Goal: Task Accomplishment & Management: Use online tool/utility

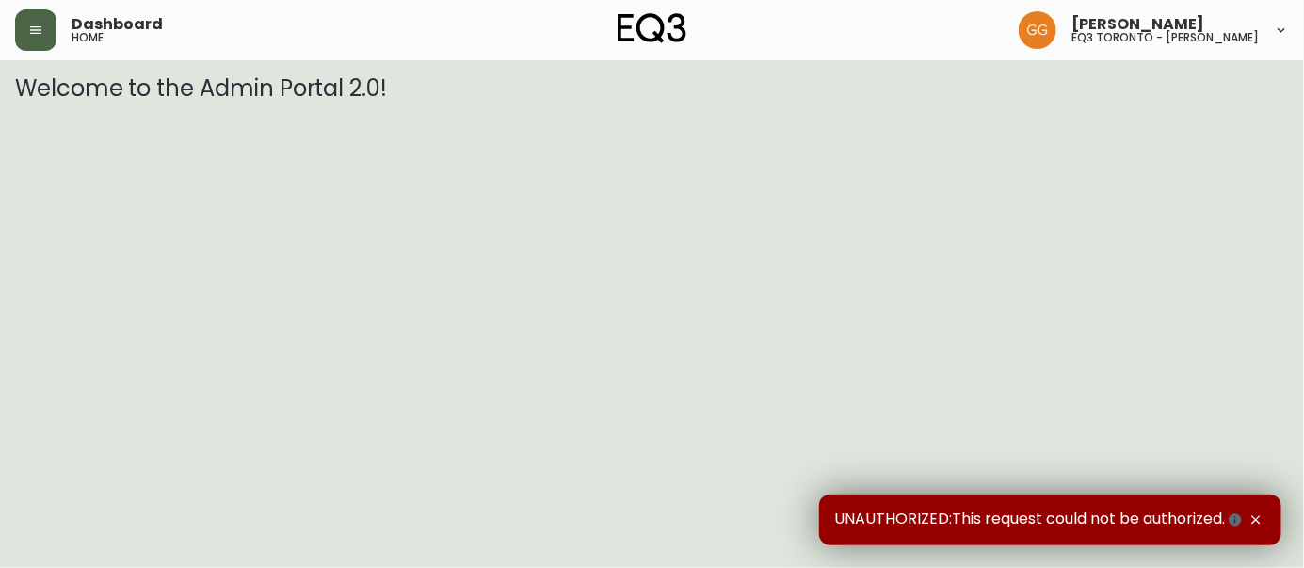
click at [20, 19] on button "button" at bounding box center [35, 29] width 41 height 41
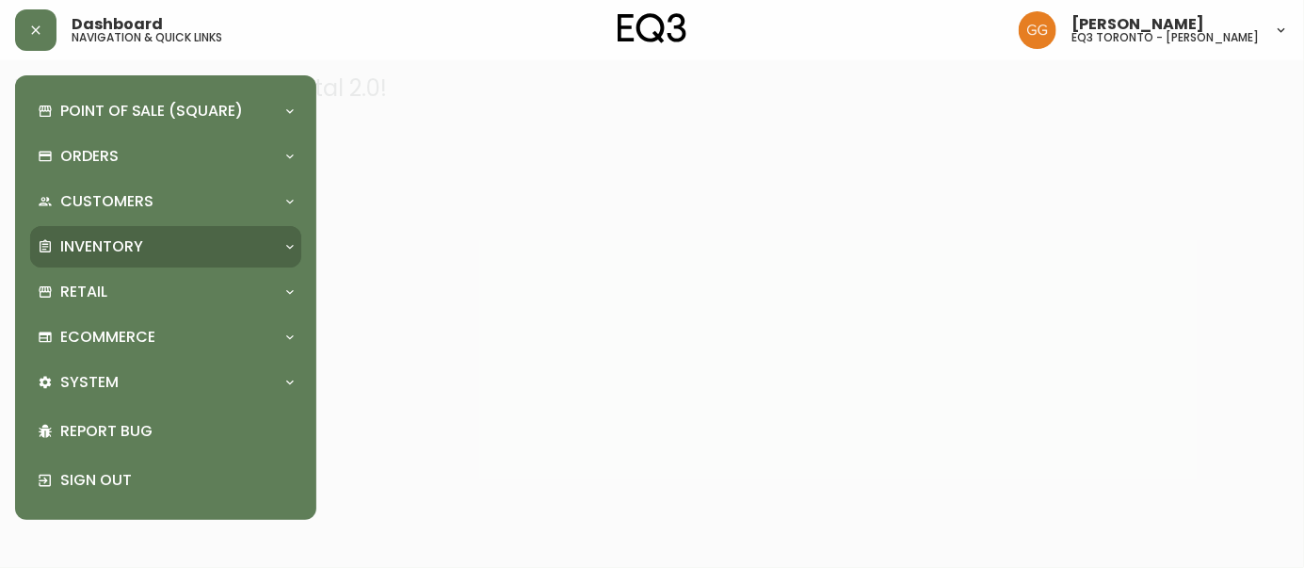
click at [103, 239] on p "Inventory" at bounding box center [101, 246] width 83 height 21
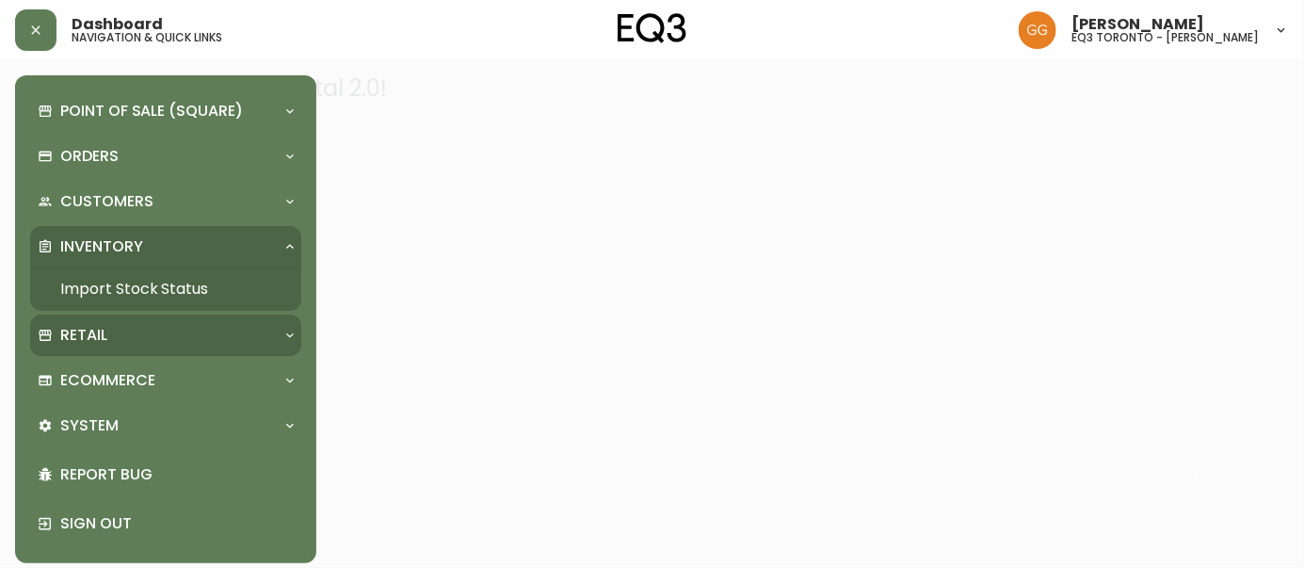
click at [97, 328] on p "Retail" at bounding box center [83, 335] width 47 height 21
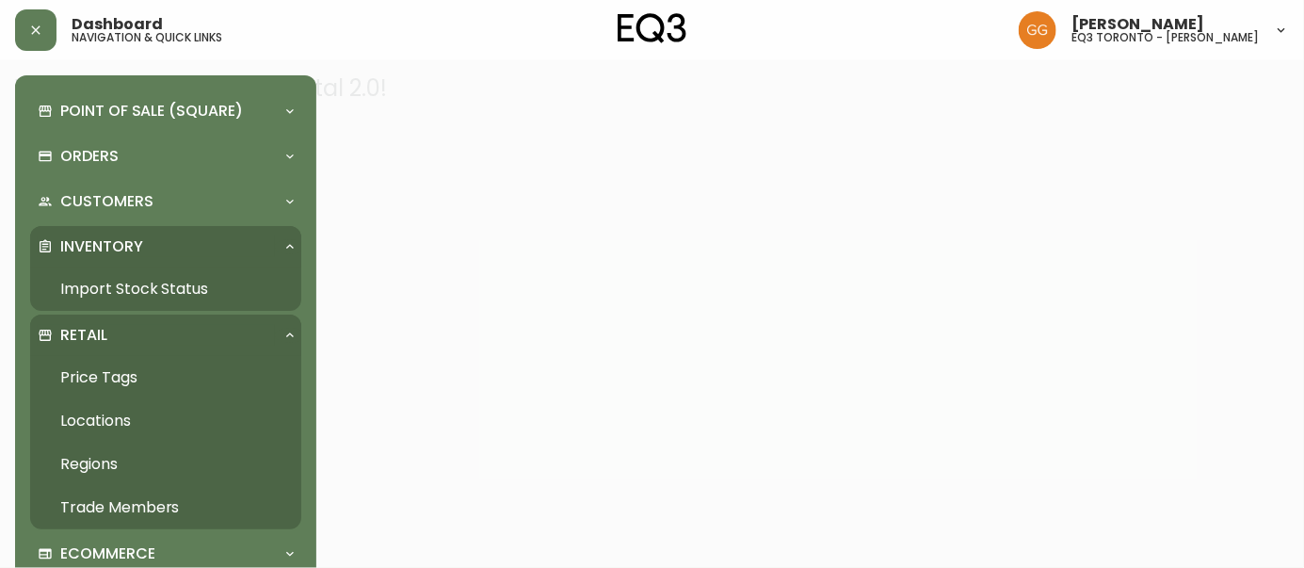
click at [122, 378] on link "Price Tags" at bounding box center [165, 377] width 271 height 43
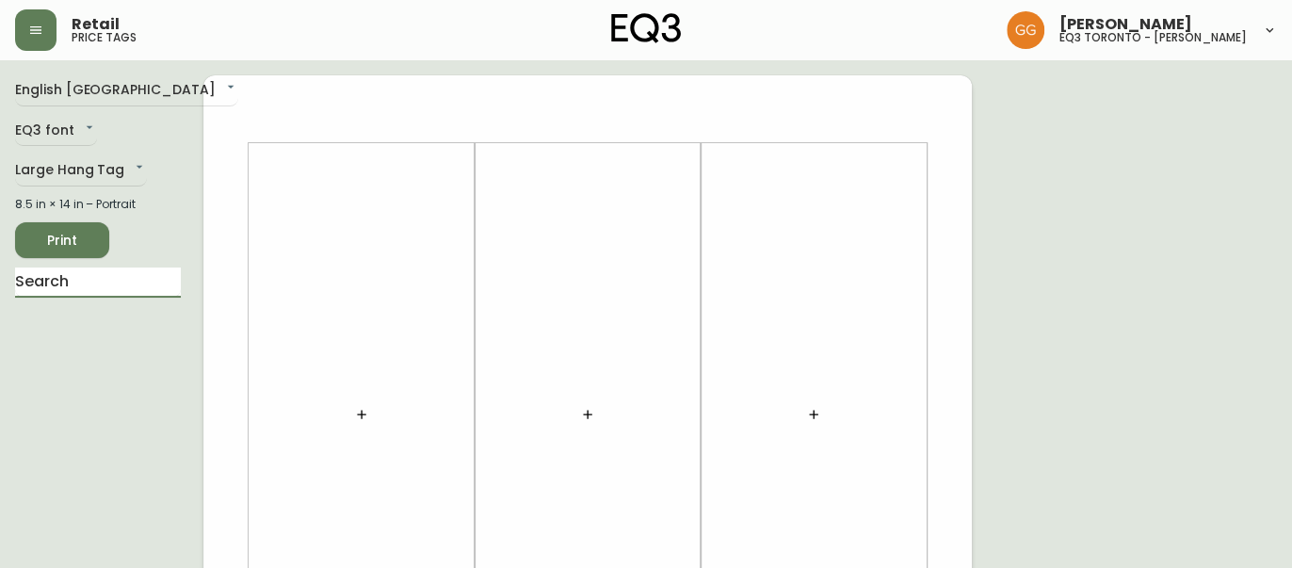
drag, startPoint x: 69, startPoint y: 282, endPoint x: 84, endPoint y: 260, distance: 26.4
click at [68, 282] on input "text" at bounding box center [98, 282] width 166 height 30
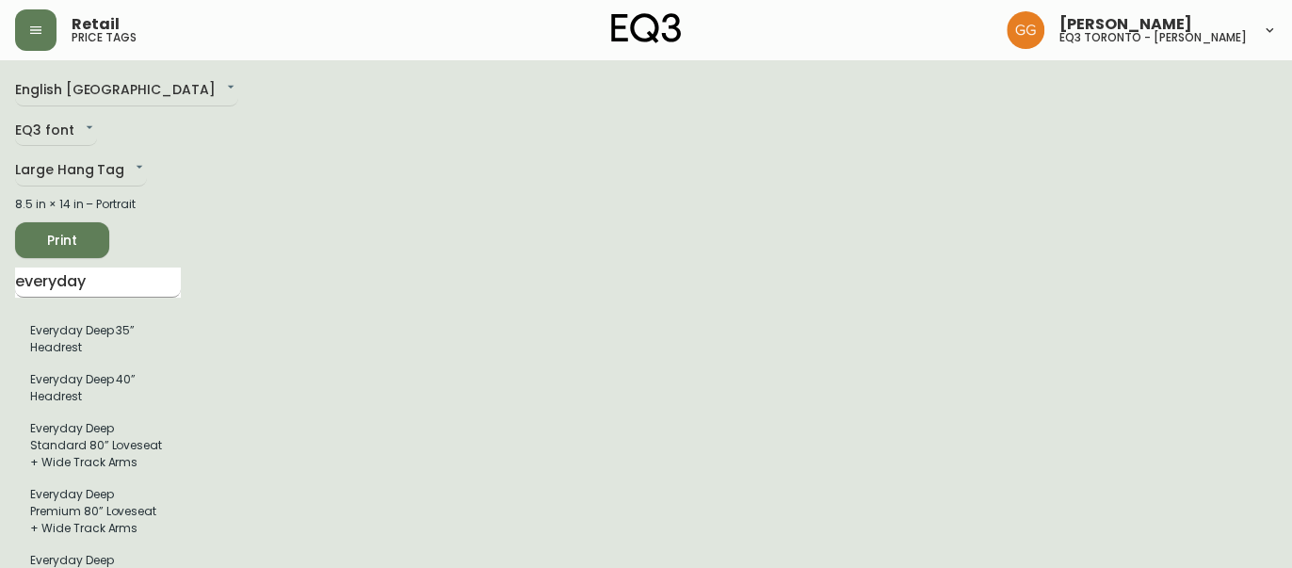
click at [109, 273] on input "everyday" at bounding box center [98, 282] width 166 height 30
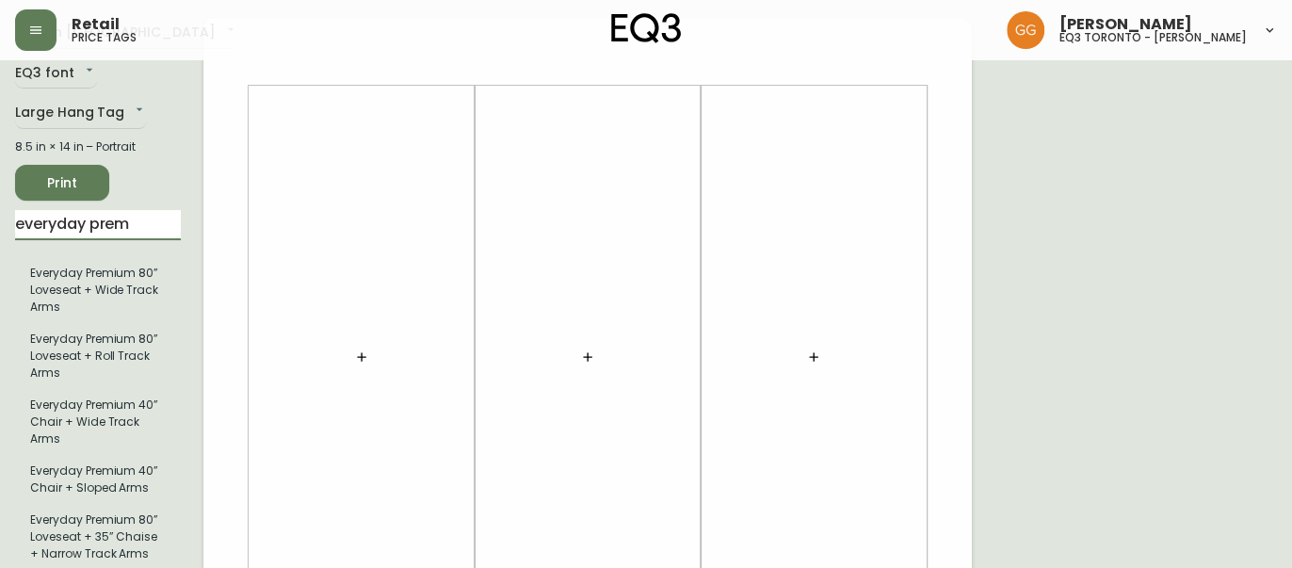
scroll to position [256, 0]
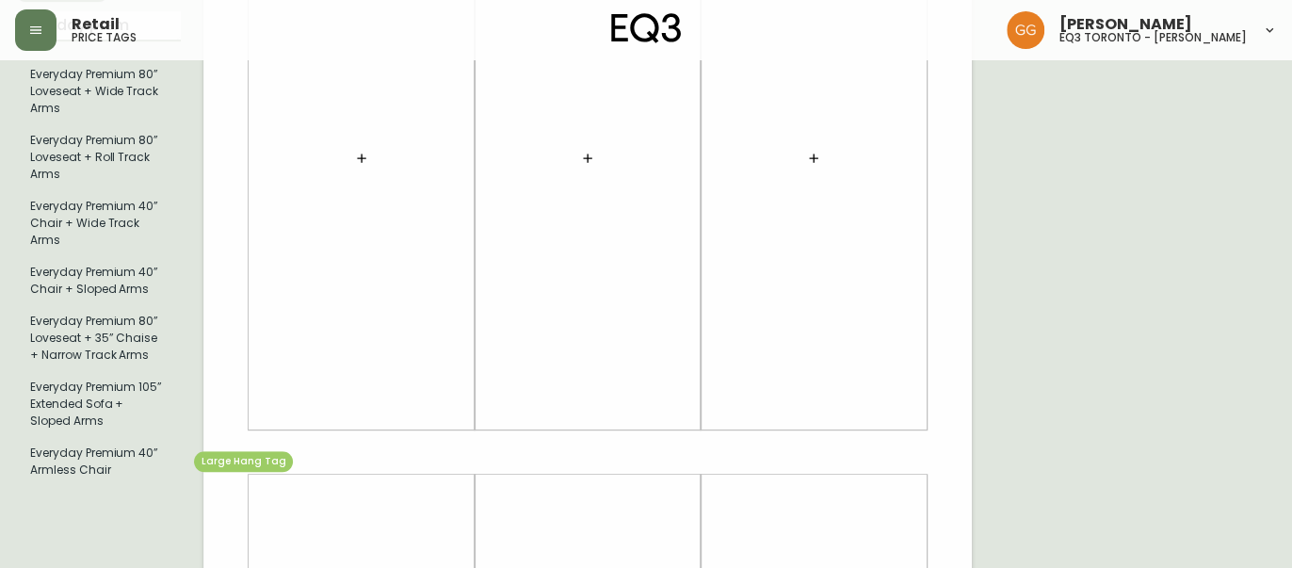
type input "everyday prem"
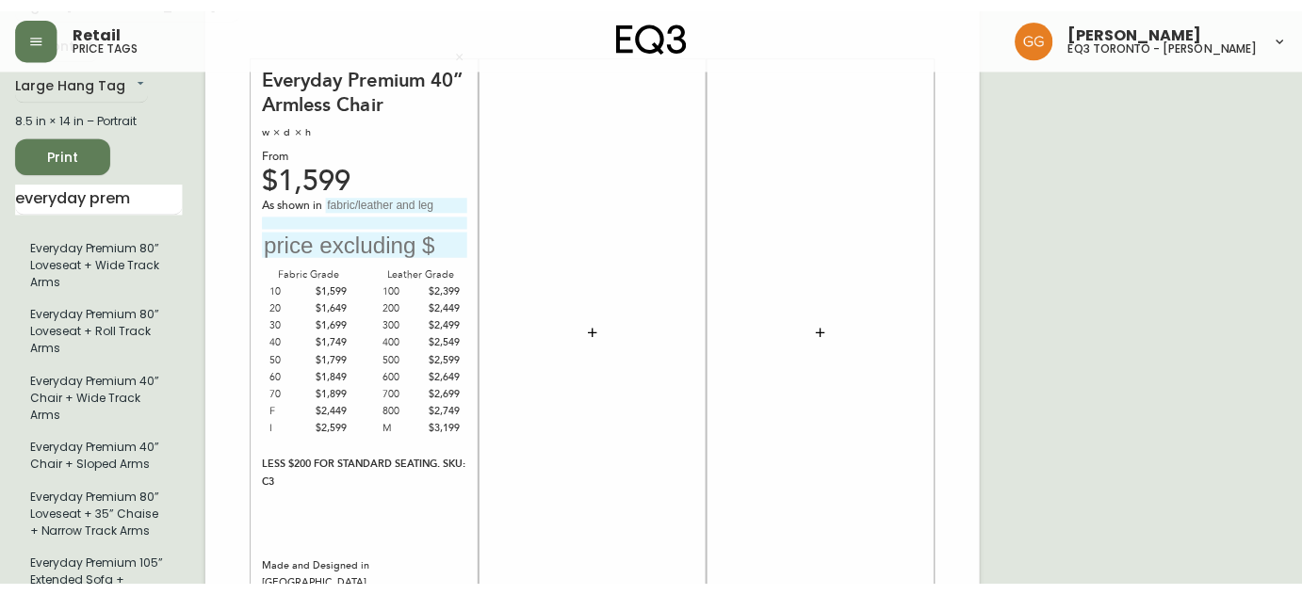
scroll to position [85, 0]
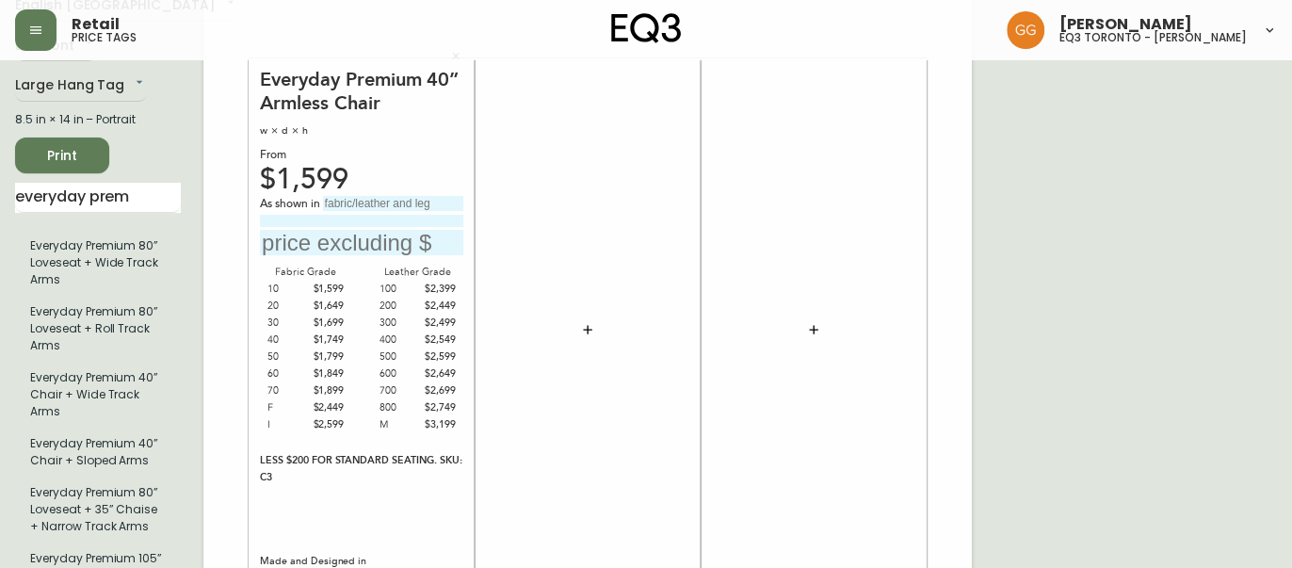
click at [390, 203] on input "text" at bounding box center [393, 203] width 140 height 15
type input "[PERSON_NAME] Desert"
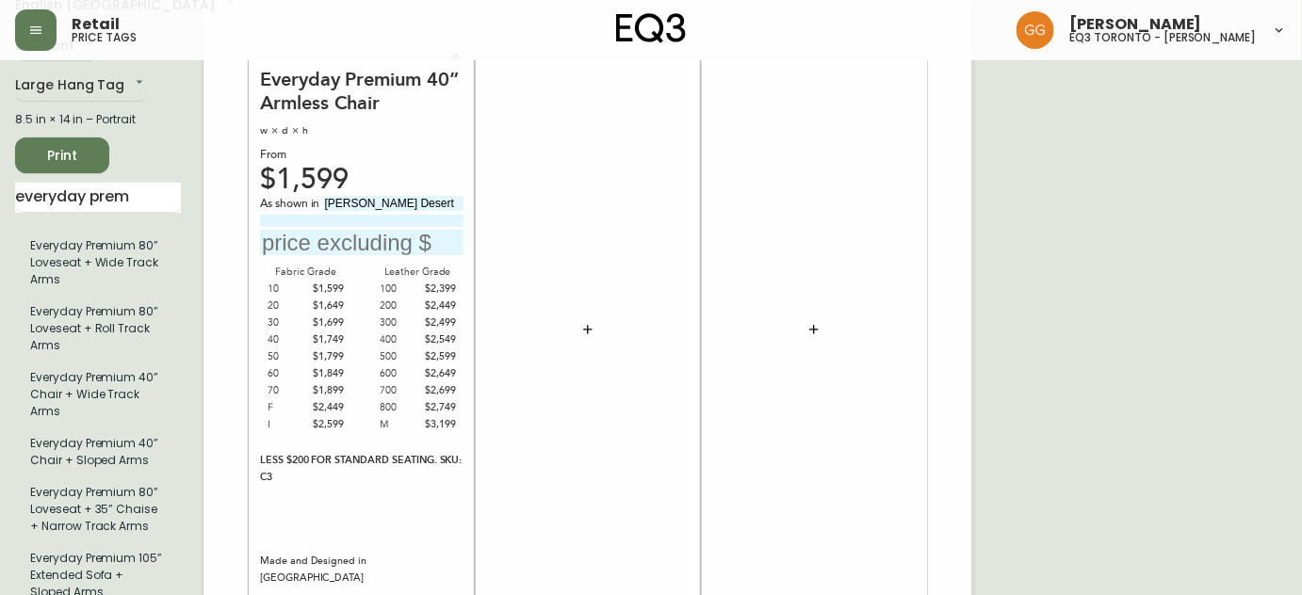
click at [364, 251] on input "text" at bounding box center [361, 242] width 203 height 25
type input "$2649"
click at [580, 327] on icon "button" at bounding box center [587, 329] width 15 height 15
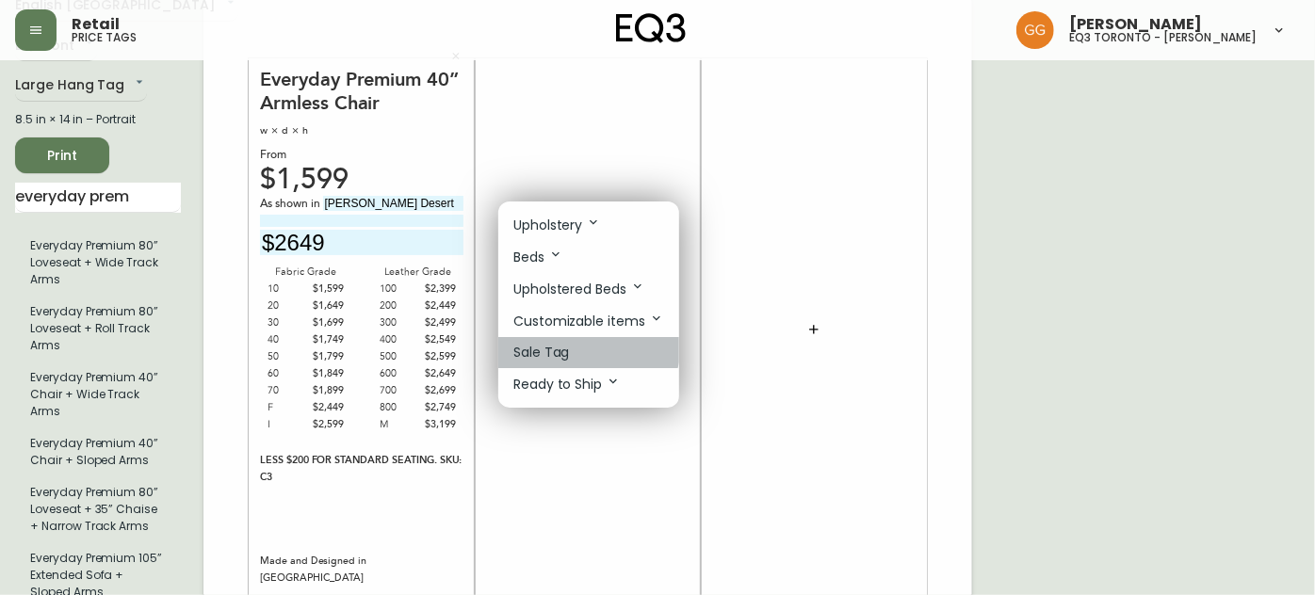
click at [580, 346] on li "Sale Tag" at bounding box center [588, 352] width 181 height 31
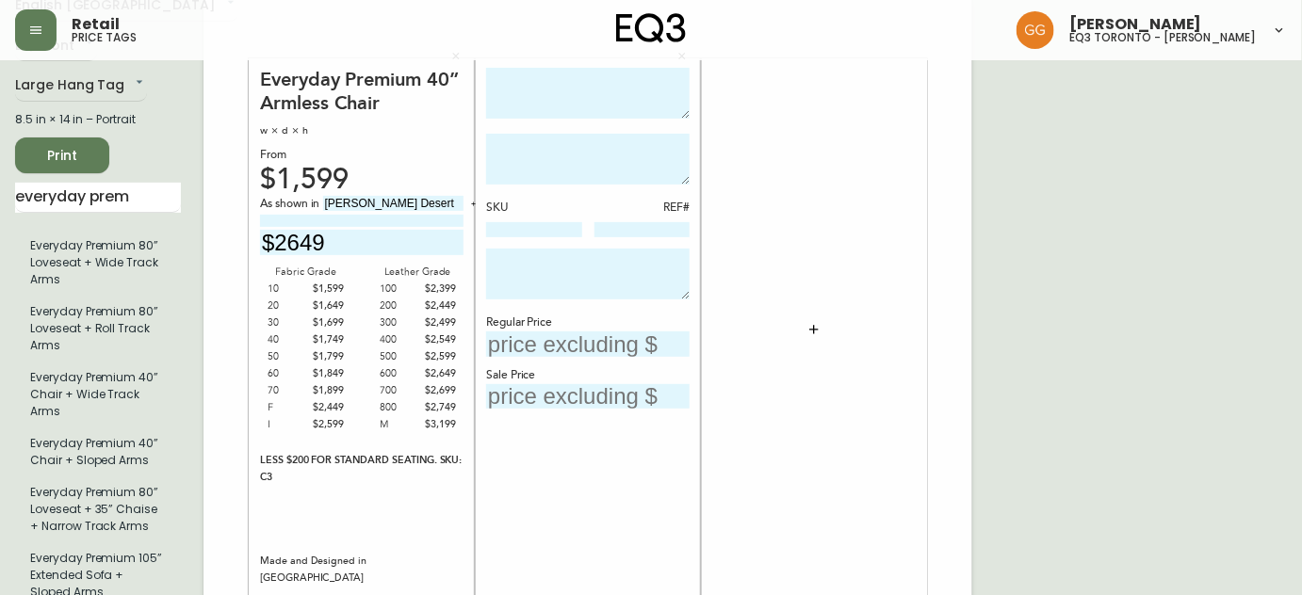
click at [579, 88] on textarea at bounding box center [587, 94] width 203 height 52
type textarea "Everyday Premium 40" Armless Chair"
click at [556, 150] on textarea at bounding box center [587, 159] width 203 height 51
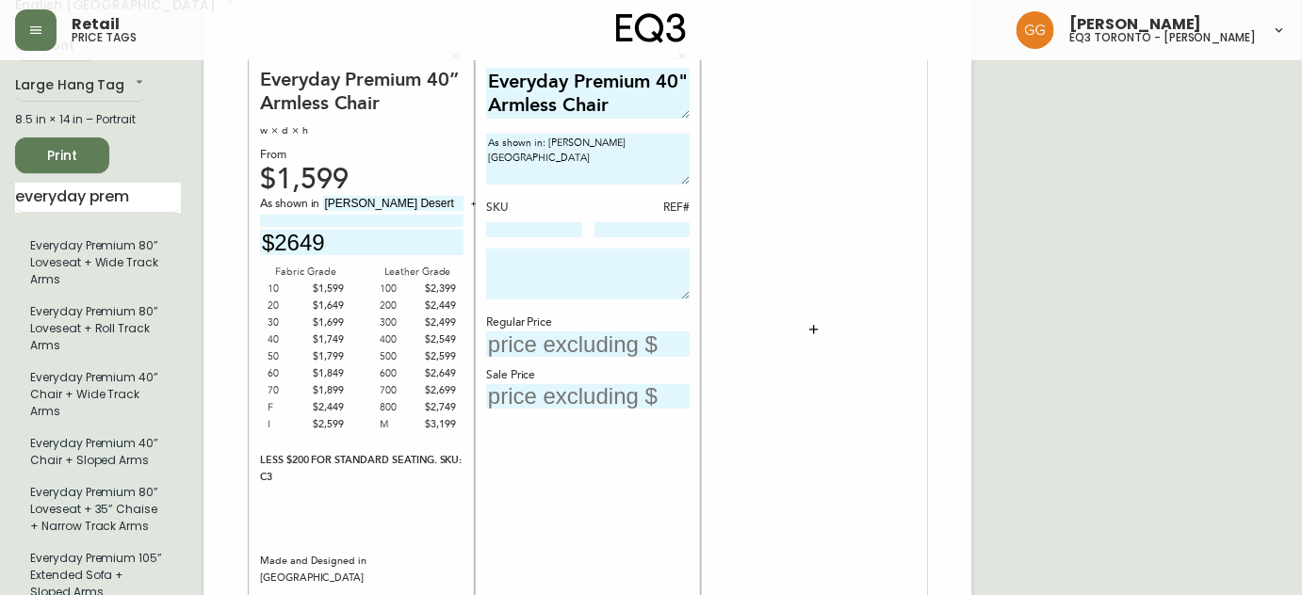
type textarea "As shown in: [PERSON_NAME][GEOGRAPHIC_DATA]"
click at [551, 337] on input "text" at bounding box center [587, 343] width 203 height 25
type input "$2649"
click at [597, 397] on input "text" at bounding box center [587, 396] width 203 height 25
type input "$1325"
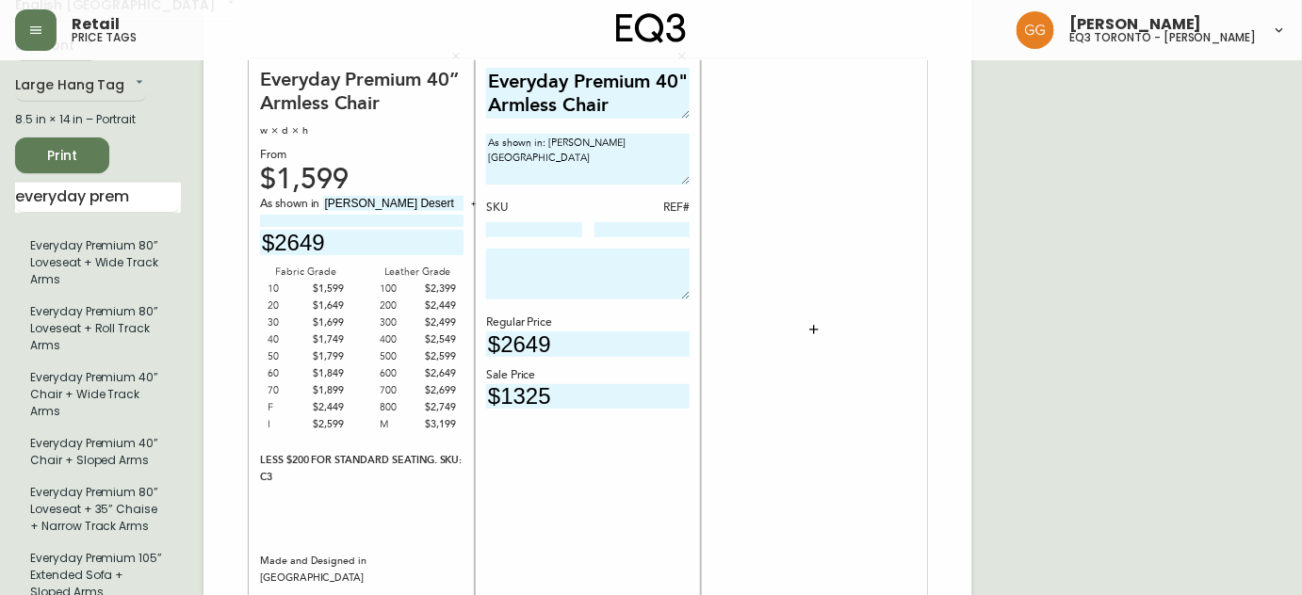
click at [659, 509] on div "Everyday Premium 40" Armless Chair As shown in: [PERSON_NAME] Desert SKU REF# R…" at bounding box center [587, 330] width 203 height 525
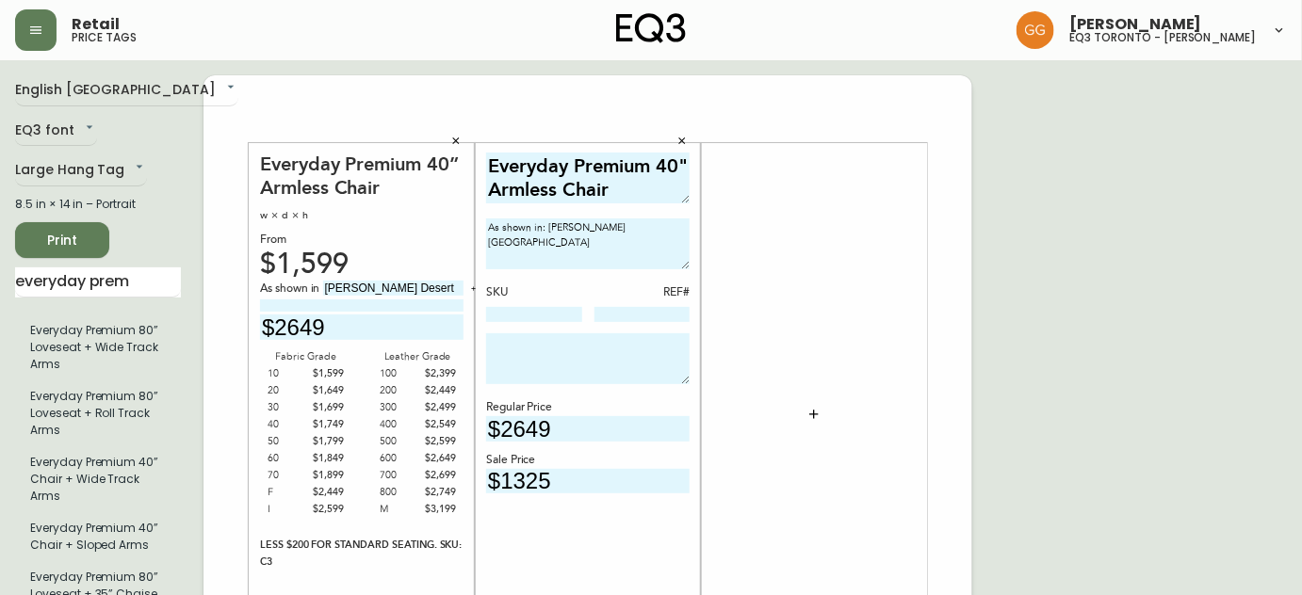
click at [810, 415] on icon "button" at bounding box center [813, 414] width 15 height 15
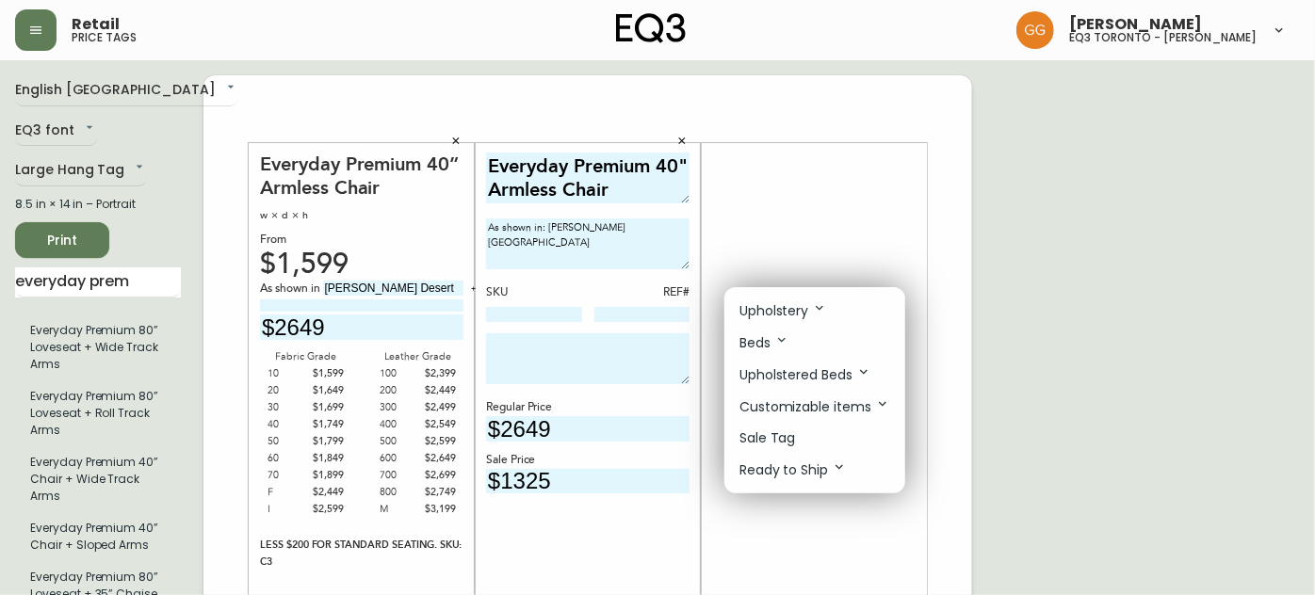
click at [98, 278] on div at bounding box center [657, 297] width 1315 height 595
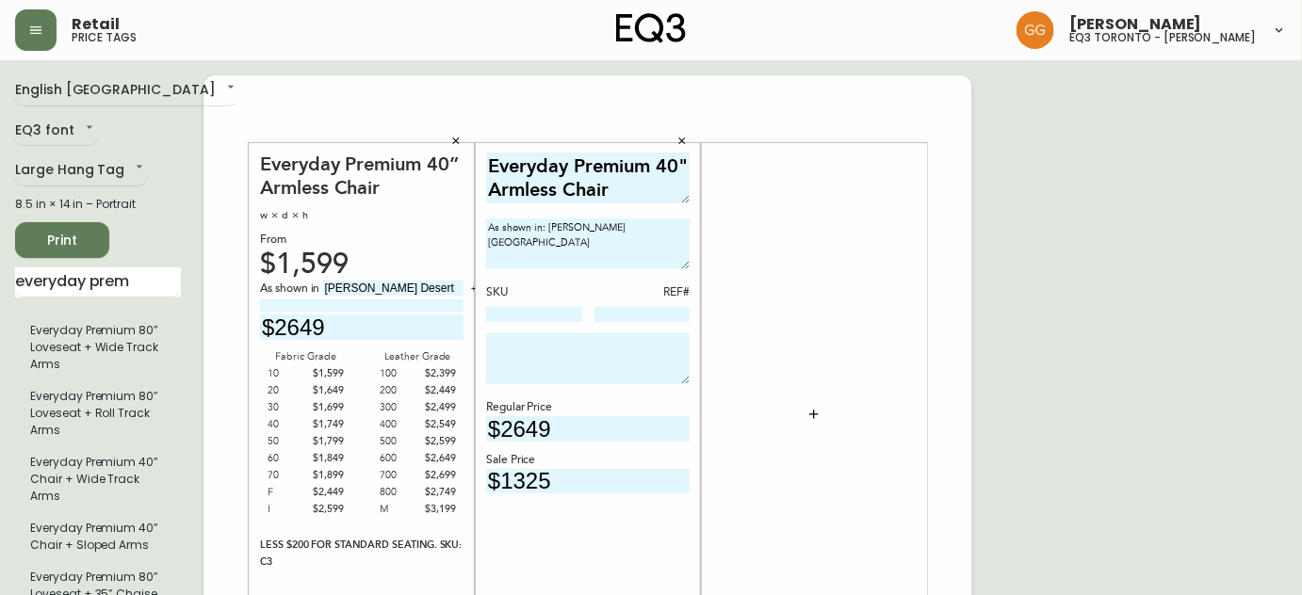
click at [98, 278] on input "everyday prem" at bounding box center [98, 282] width 166 height 30
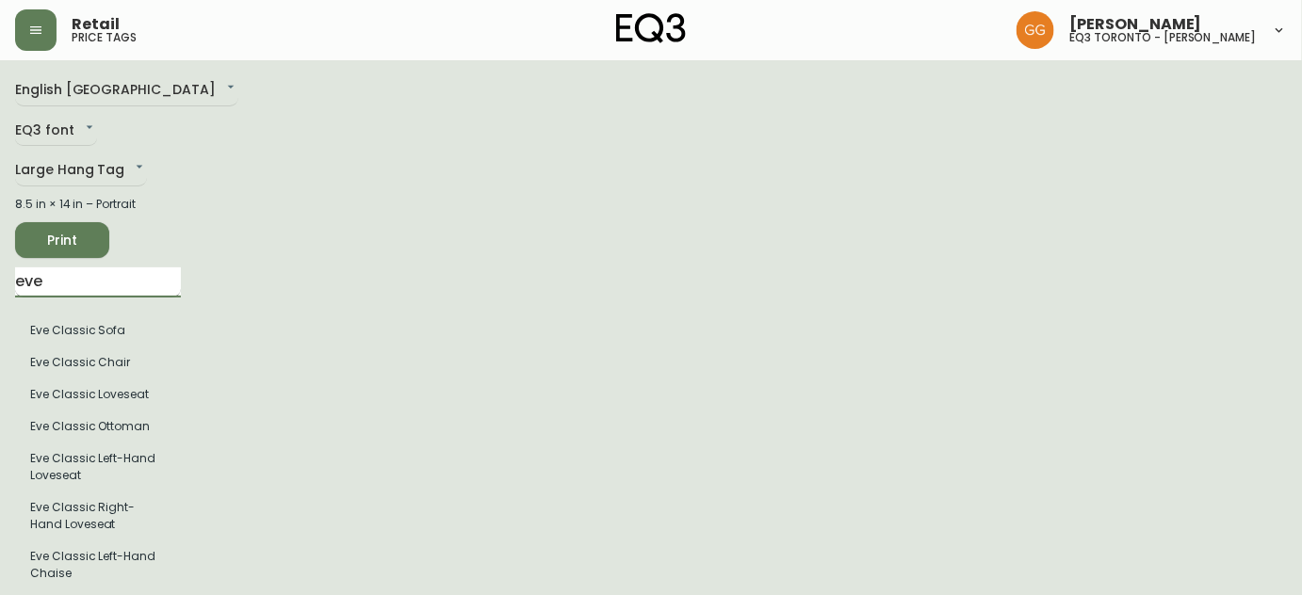
click at [117, 283] on input "eve" at bounding box center [98, 282] width 166 height 30
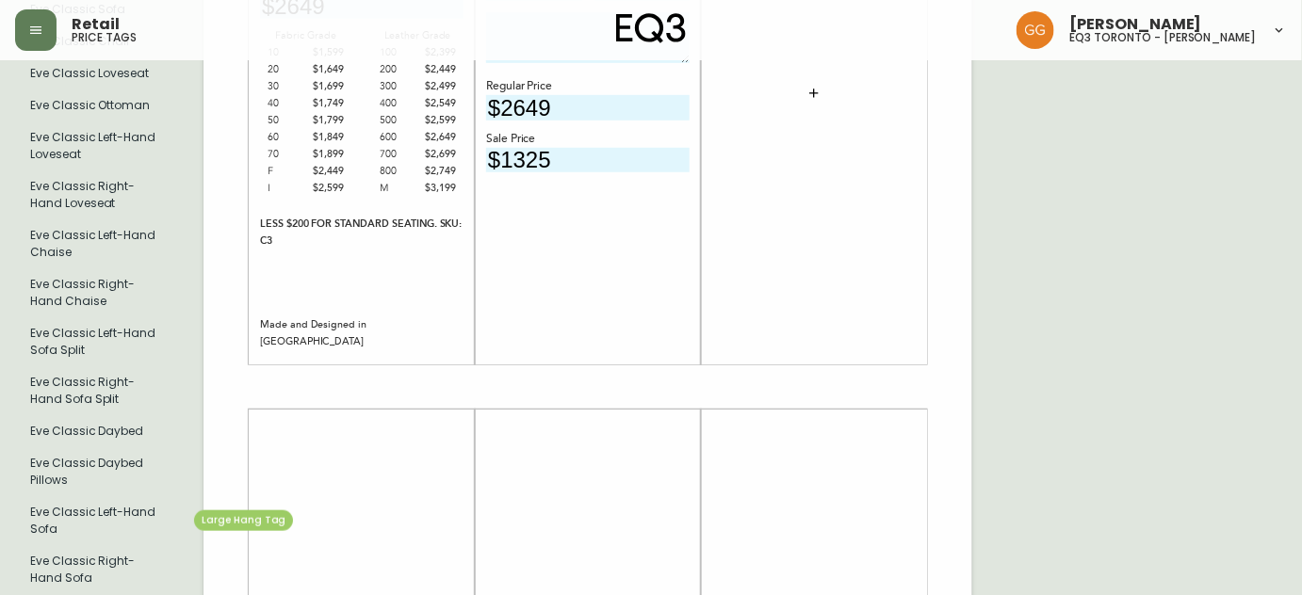
scroll to position [342, 0]
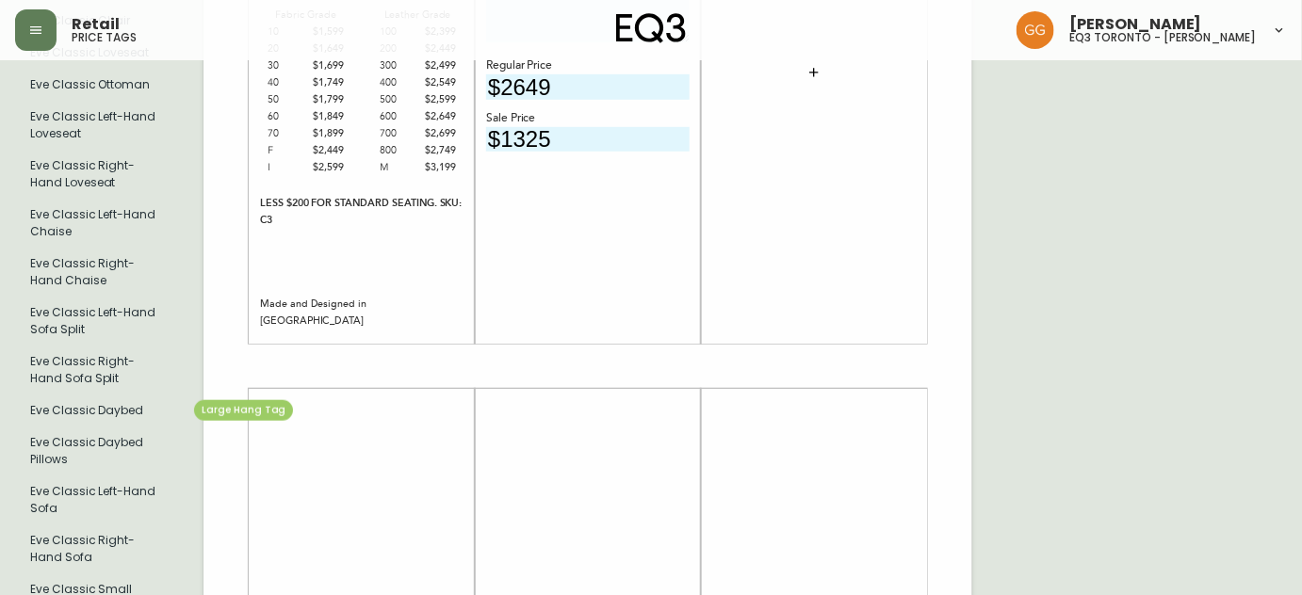
type input "eve cl"
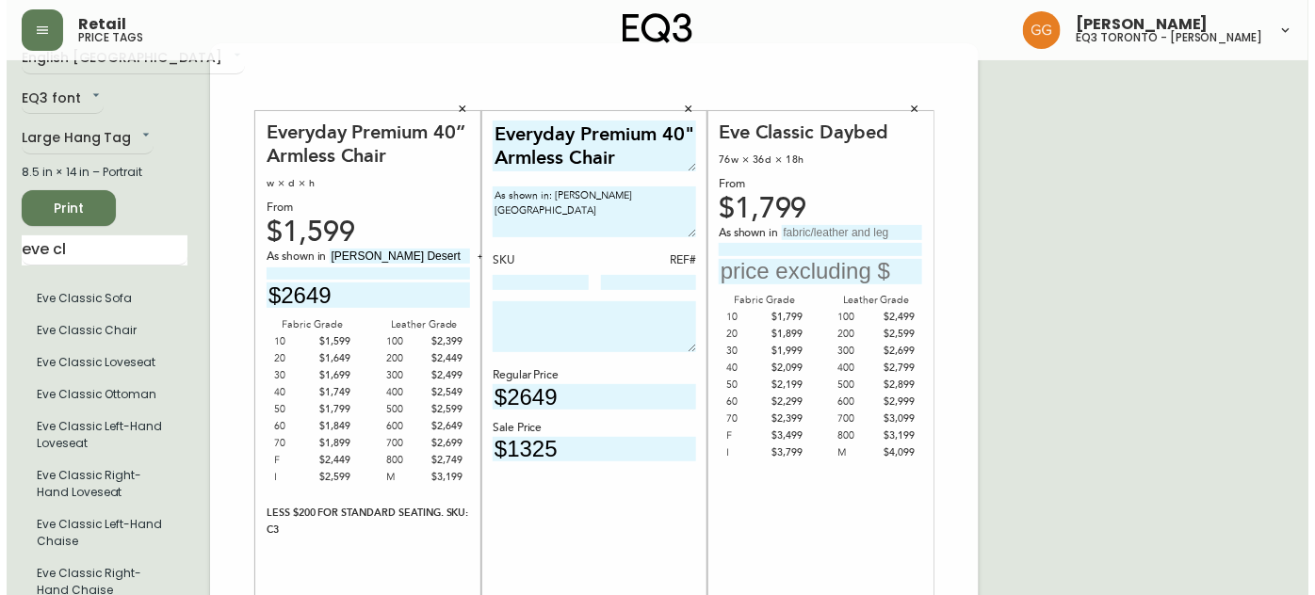
scroll to position [0, 0]
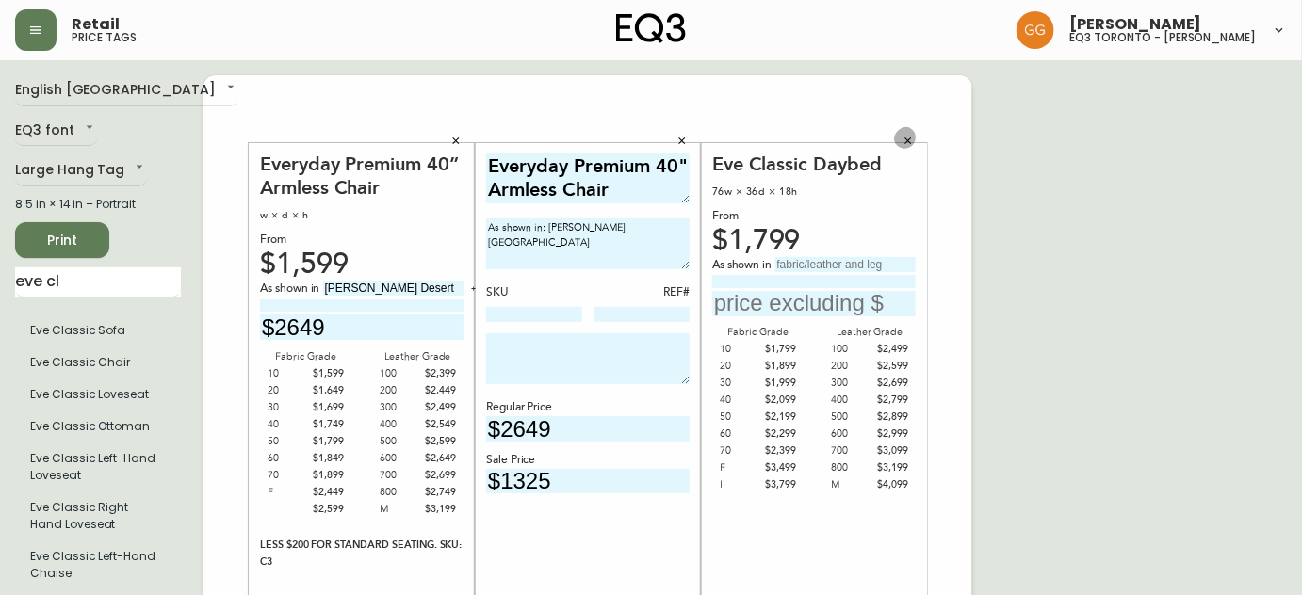
click at [909, 143] on icon "button" at bounding box center [907, 141] width 11 height 11
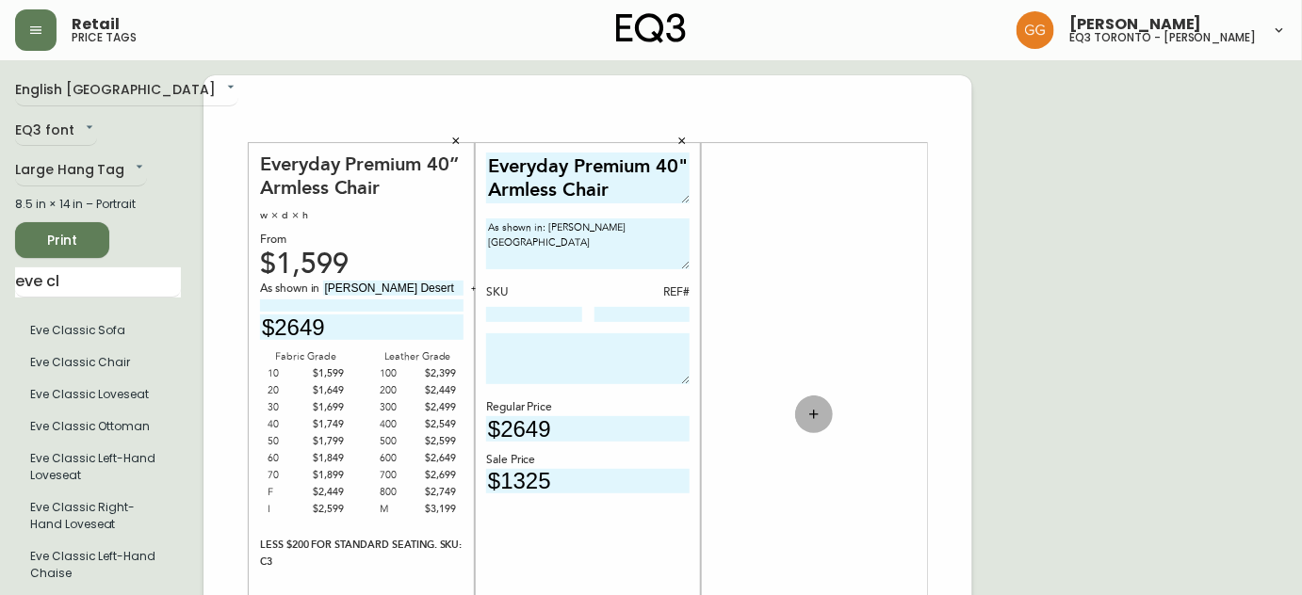
click at [817, 420] on icon "button" at bounding box center [813, 414] width 15 height 15
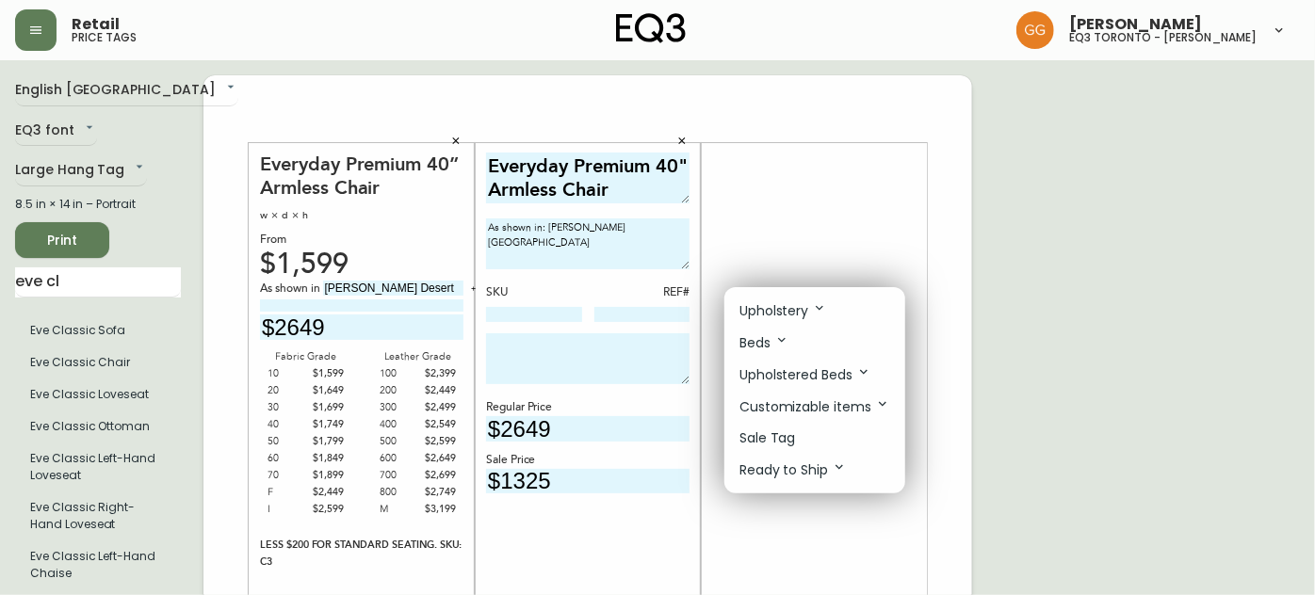
click at [804, 320] on p "Upholstery" at bounding box center [783, 310] width 88 height 21
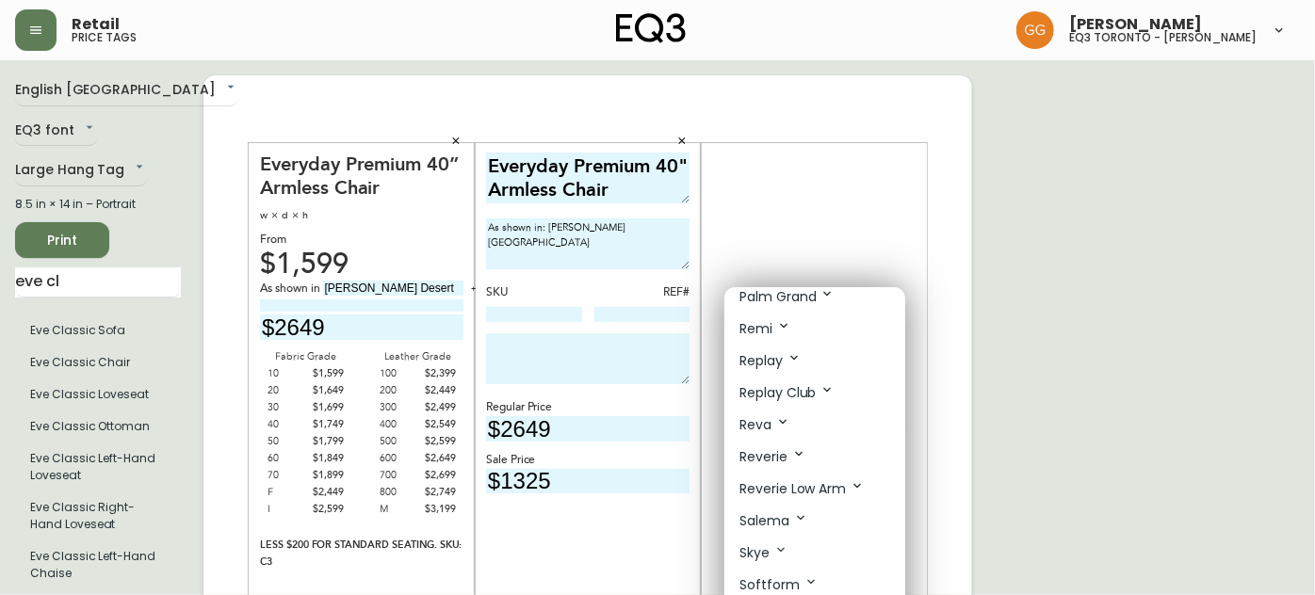
scroll to position [856, 0]
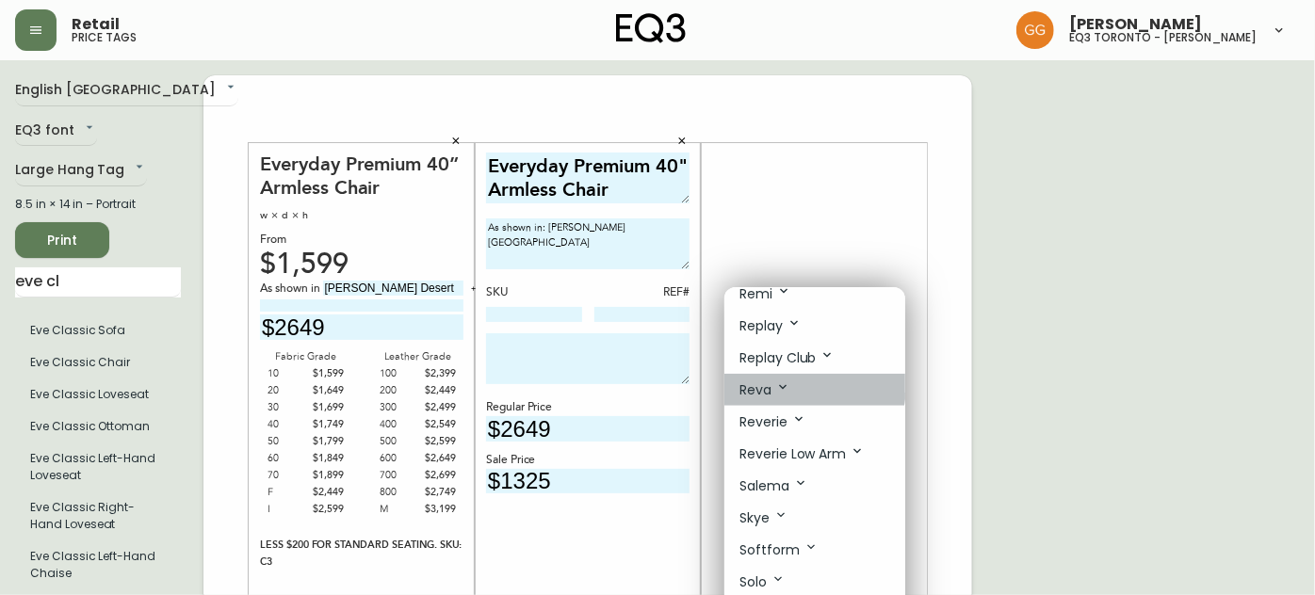
click at [778, 395] on icon at bounding box center [782, 387] width 15 height 15
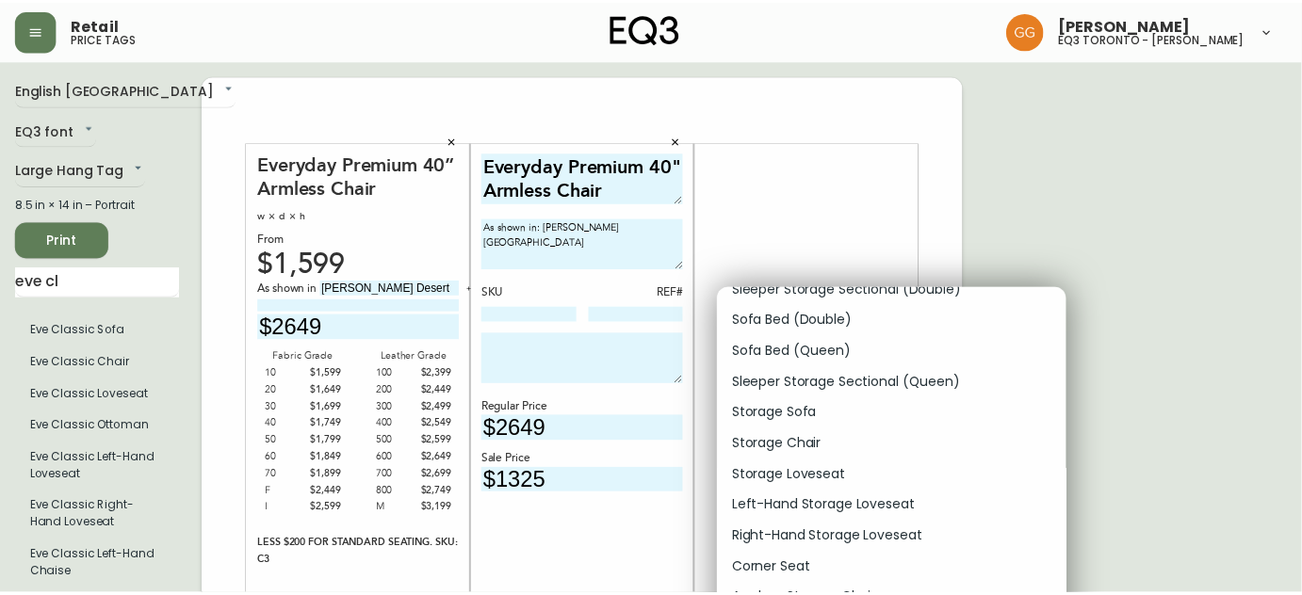
scroll to position [942, 0]
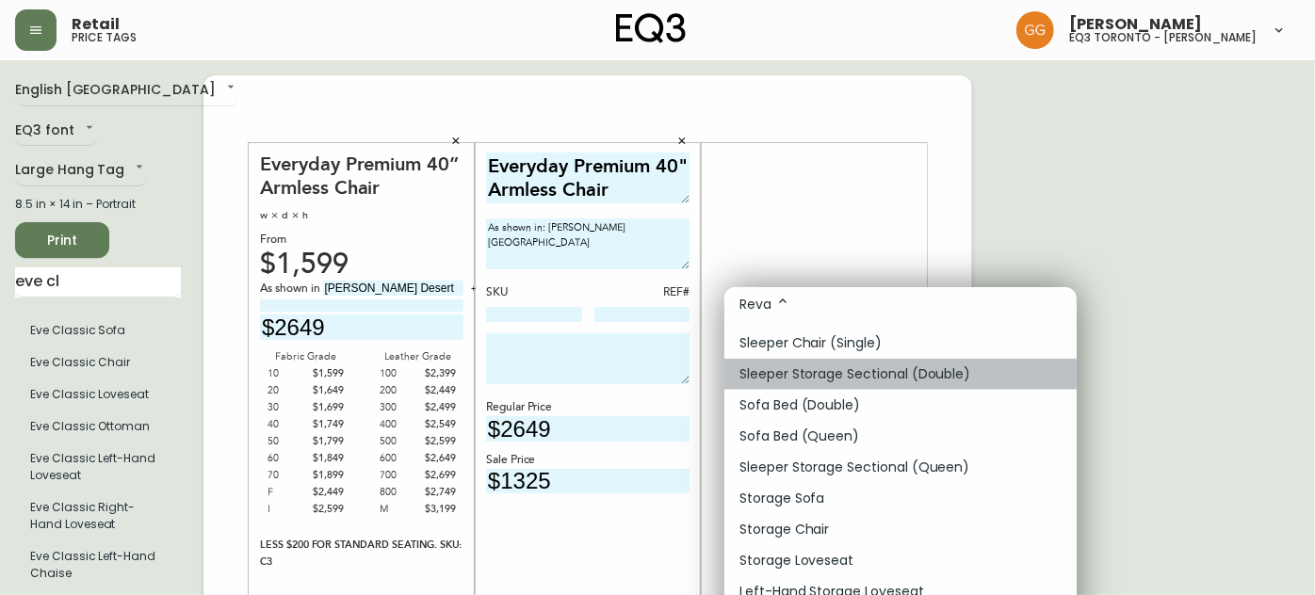
click at [916, 384] on p "Sleeper Storage Sectional (Double)" at bounding box center [854, 374] width 231 height 20
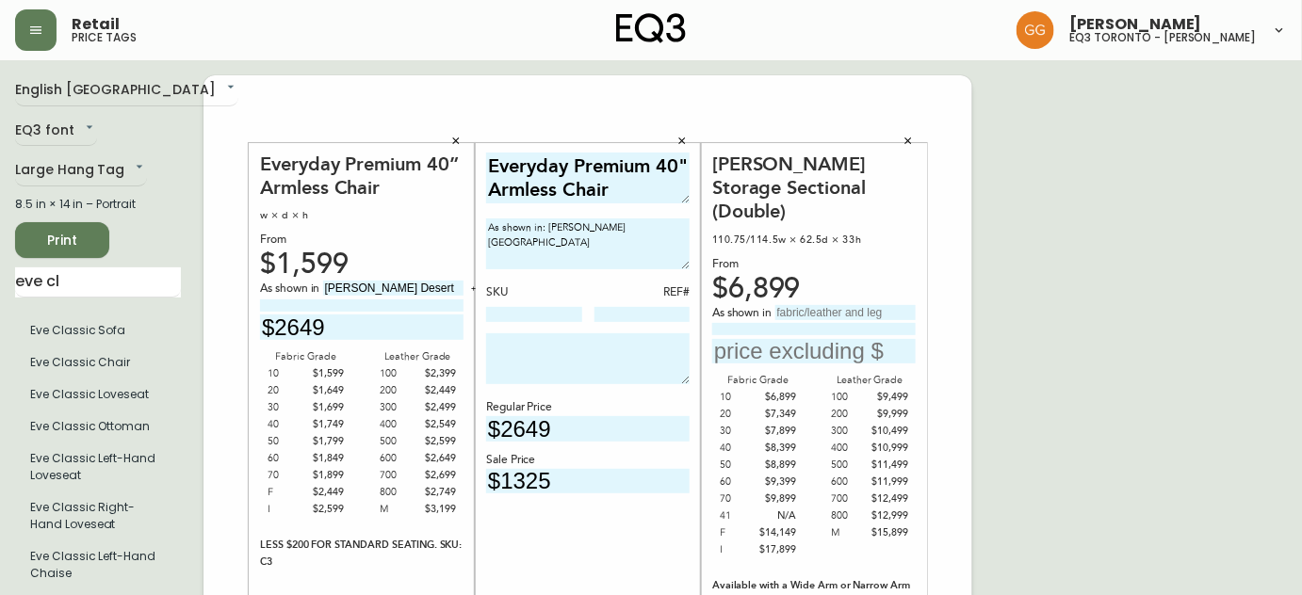
click at [824, 305] on input "text" at bounding box center [845, 312] width 140 height 15
type input "Arctic Wolf"
click at [866, 339] on input "text" at bounding box center [813, 351] width 203 height 25
type input "$7349"
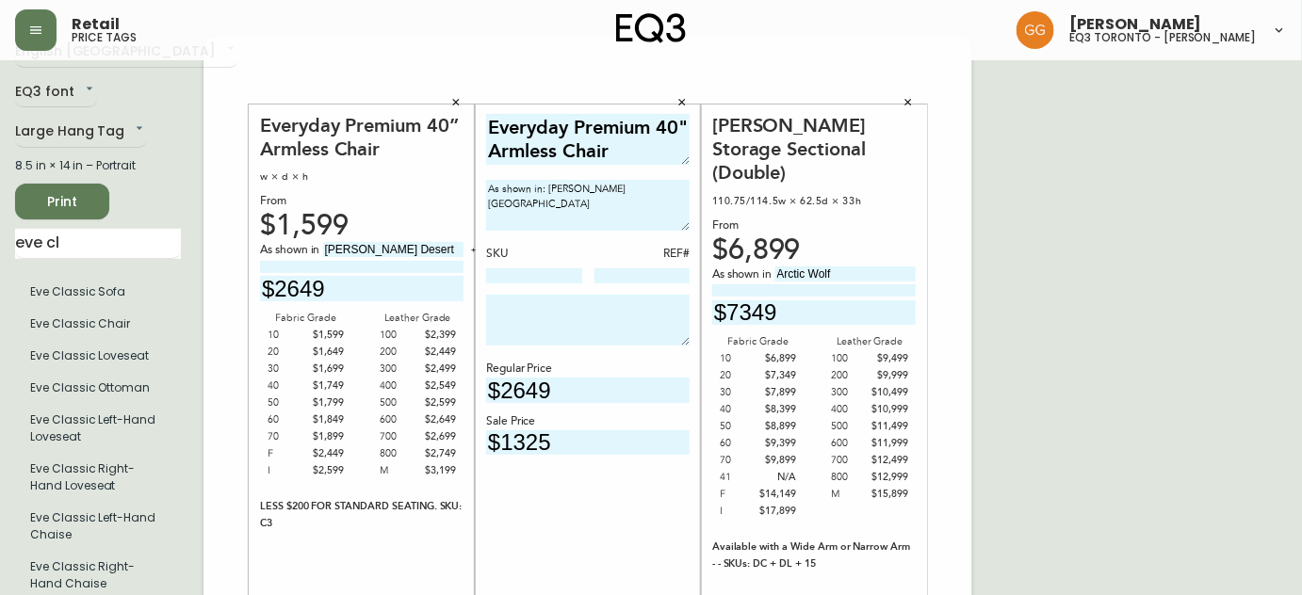
scroll to position [0, 0]
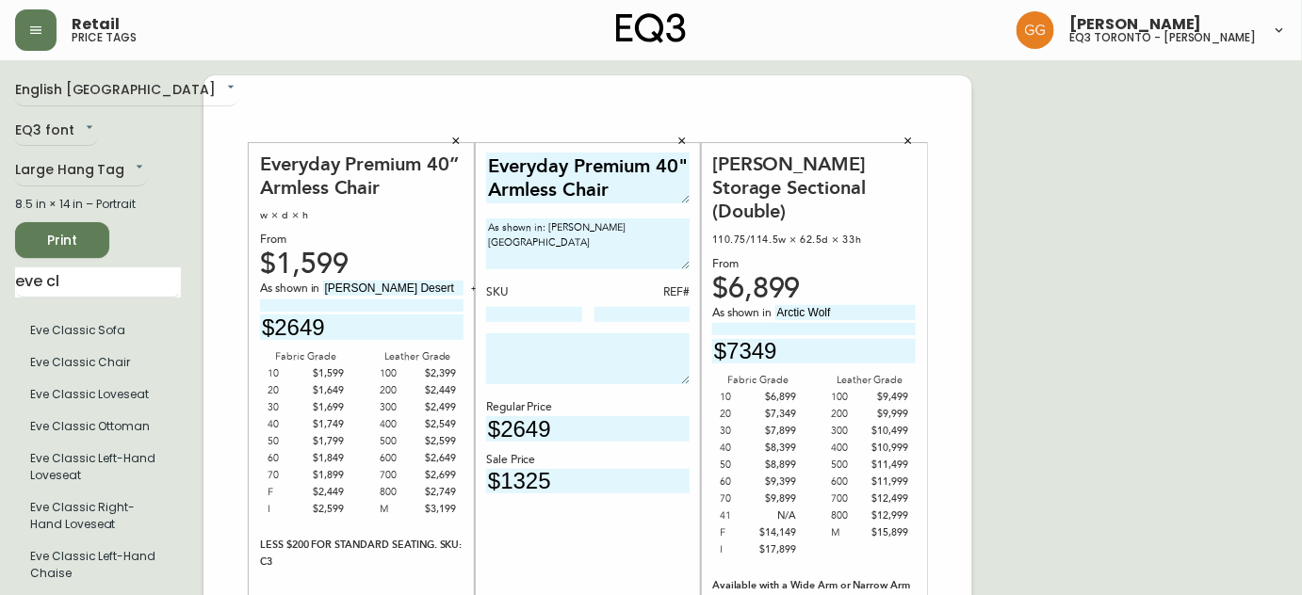
click at [68, 246] on span "Print" at bounding box center [62, 241] width 64 height 24
click at [78, 238] on span "Print" at bounding box center [62, 241] width 64 height 24
click at [38, 231] on span "Print" at bounding box center [62, 241] width 64 height 24
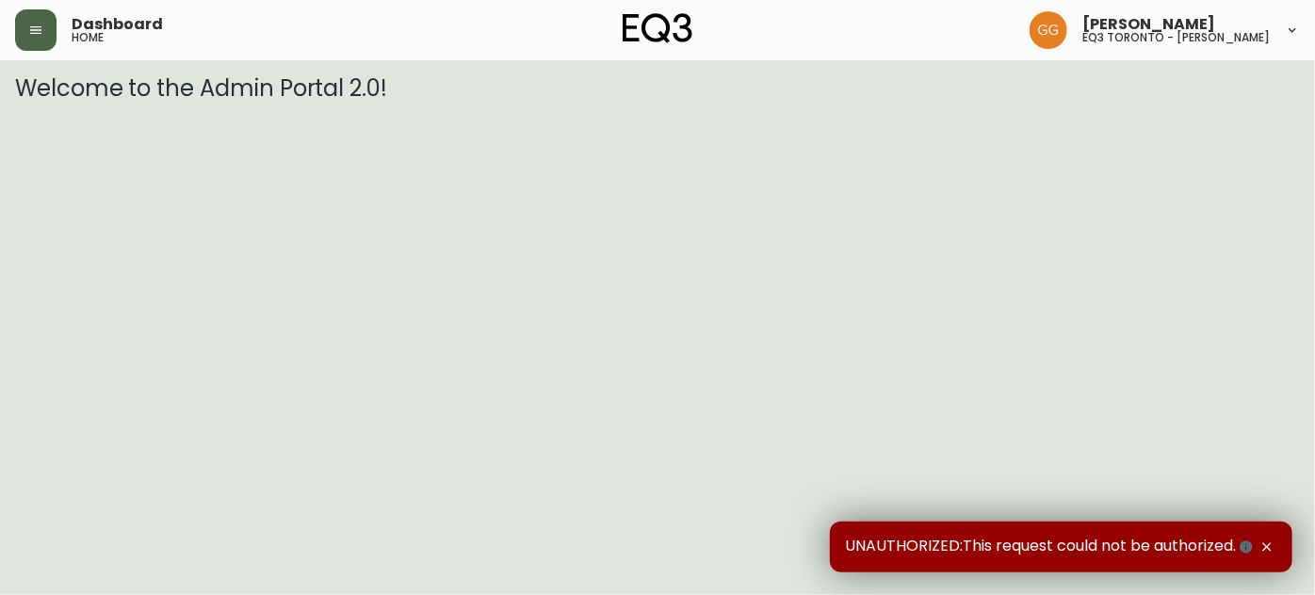
click at [40, 33] on icon "button" at bounding box center [35, 30] width 11 height 8
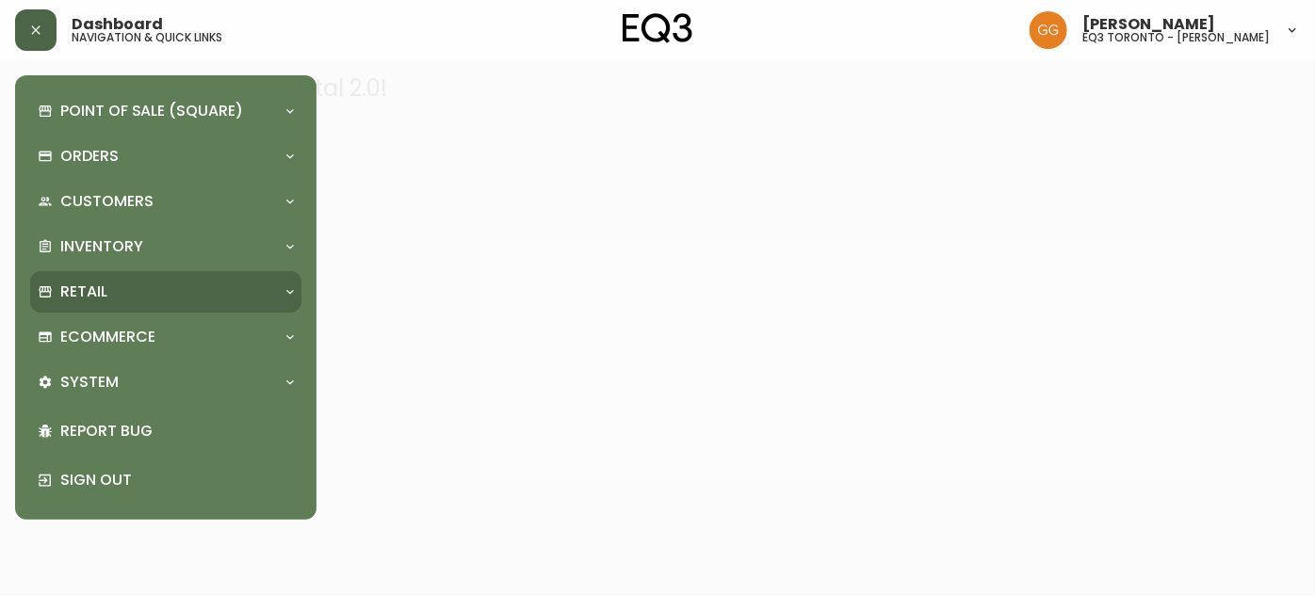
click at [90, 308] on div "Retail" at bounding box center [165, 291] width 271 height 41
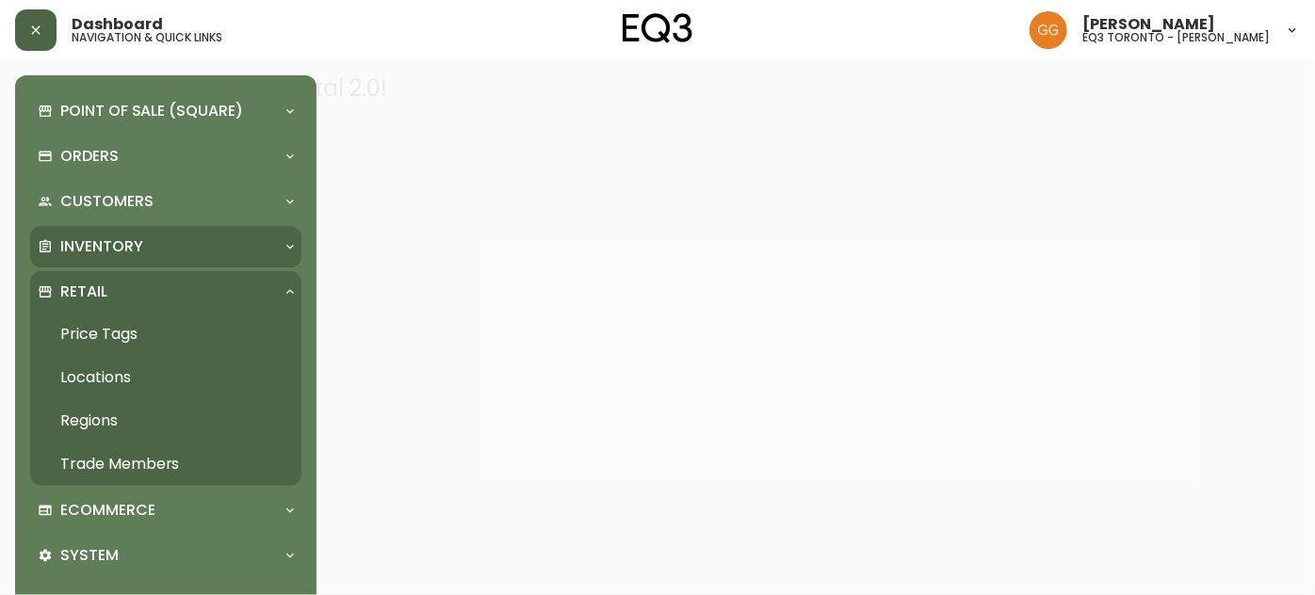
click at [115, 263] on div "Inventory" at bounding box center [165, 246] width 271 height 41
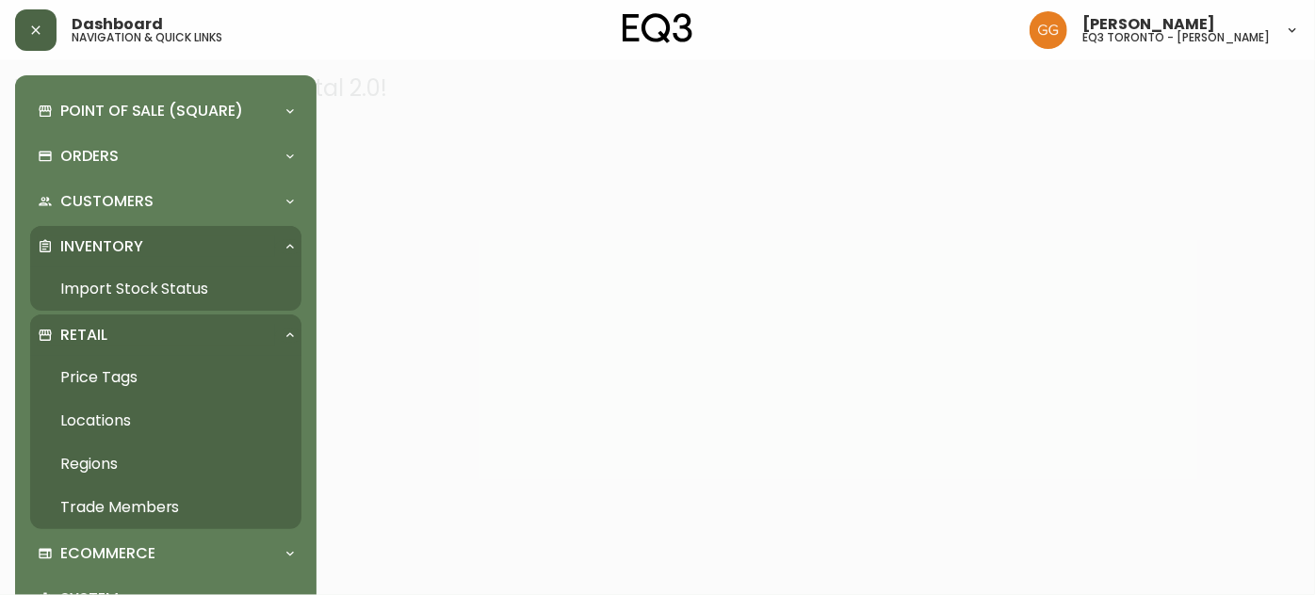
click at [128, 287] on link "Import Stock Status" at bounding box center [165, 288] width 271 height 43
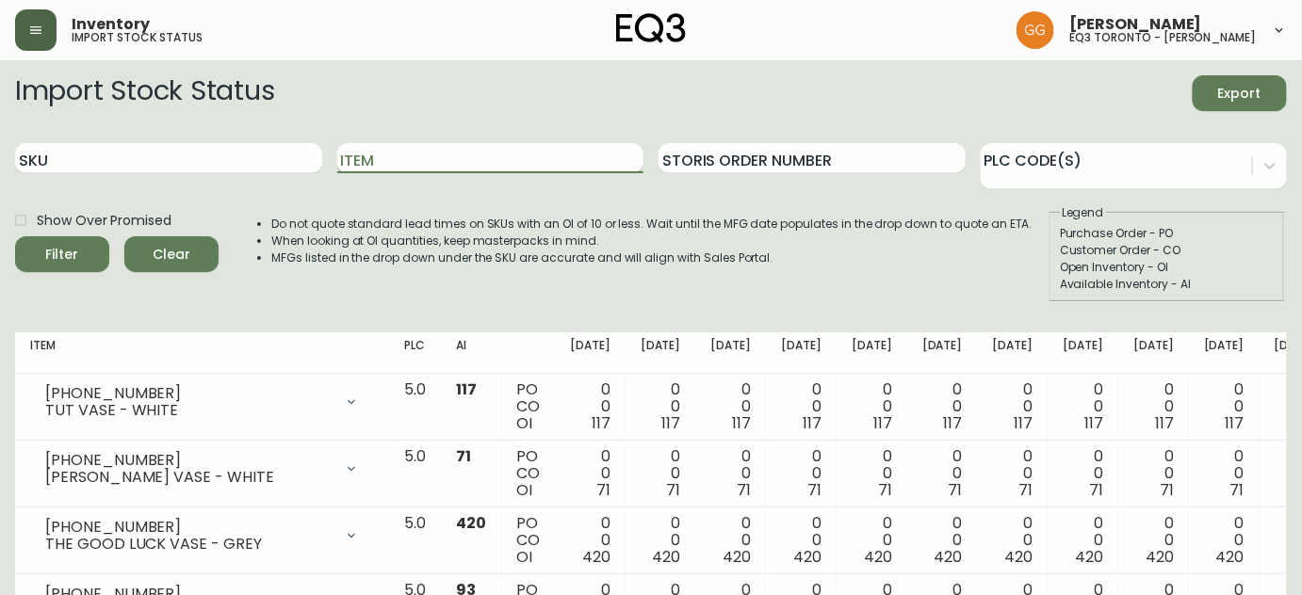
click at [391, 162] on input "Item" at bounding box center [490, 158] width 307 height 30
type input "organic cotton"
click at [15, 236] on button "Filter" at bounding box center [62, 254] width 94 height 36
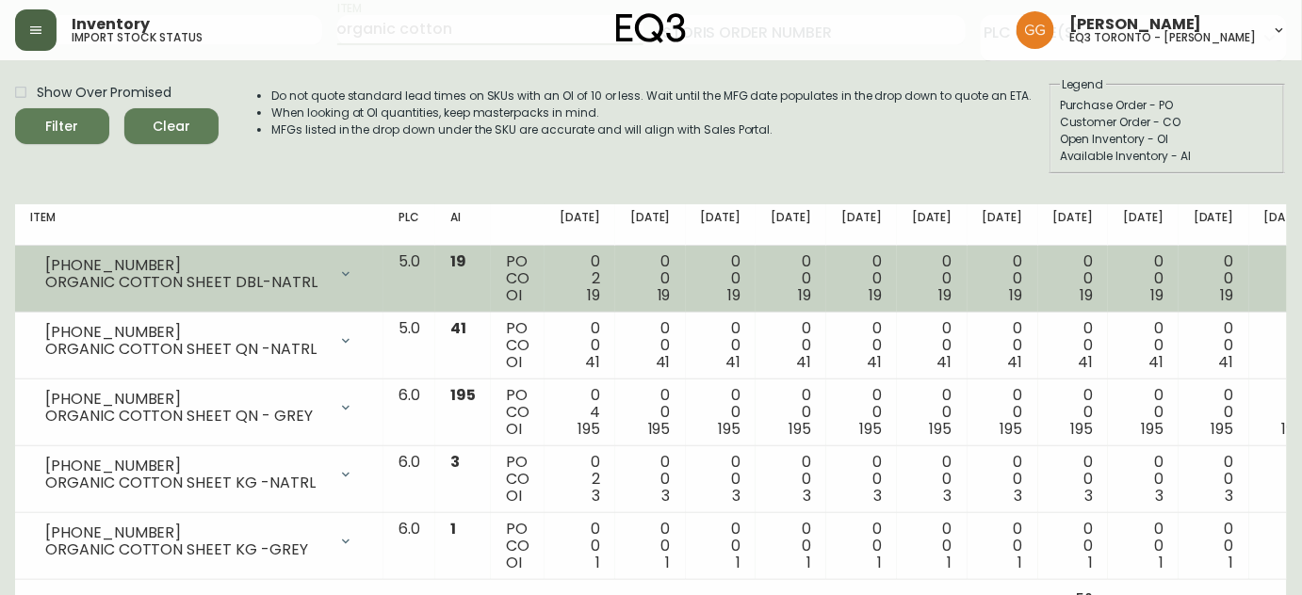
scroll to position [152, 0]
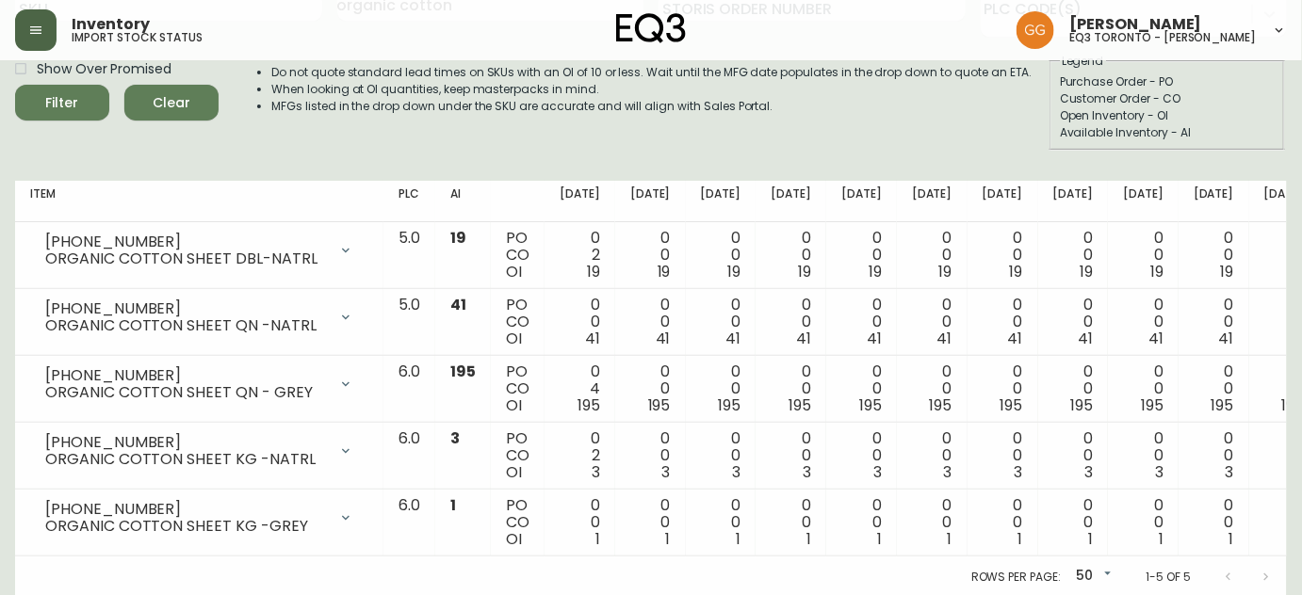
click at [21, 157] on div "Import Stock Status Export SKU Item organic cotton Storis Order Number PLC Code…" at bounding box center [650, 45] width 1271 height 242
